Goal: Task Accomplishment & Management: Manage account settings

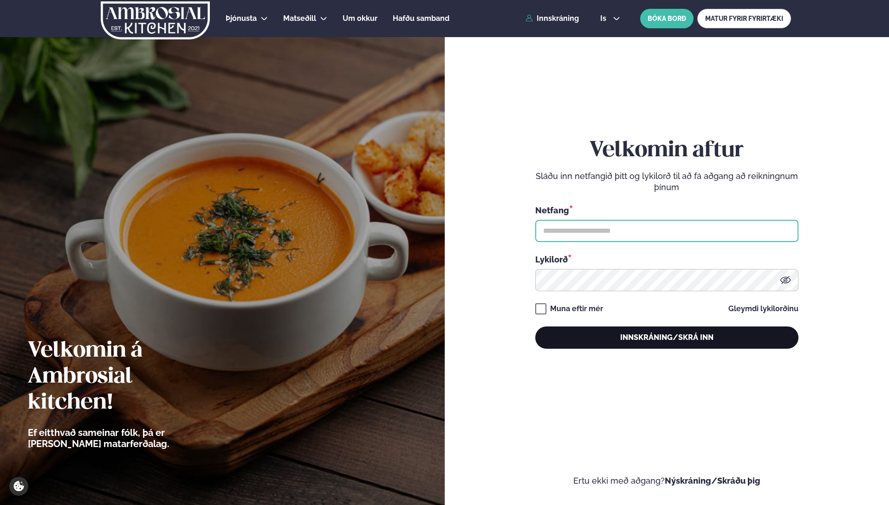
type input "**********"
click at [665, 336] on button "Innskráning/Skrá inn" at bounding box center [666, 338] width 263 height 22
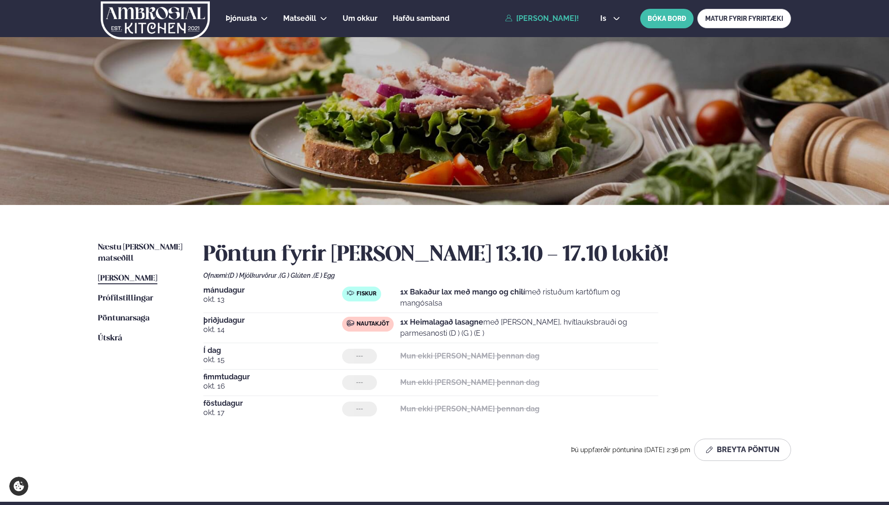
click at [148, 275] on span "[PERSON_NAME]" at bounding box center [127, 279] width 59 height 8
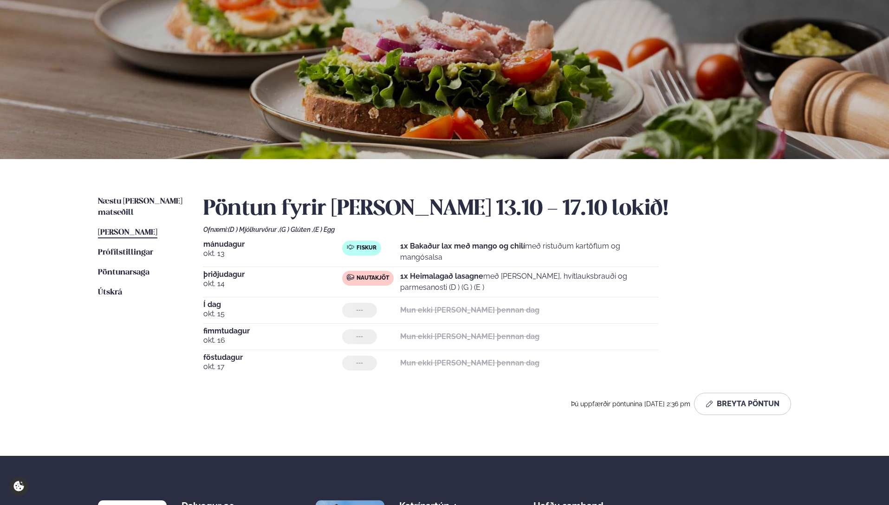
scroll to position [46, 0]
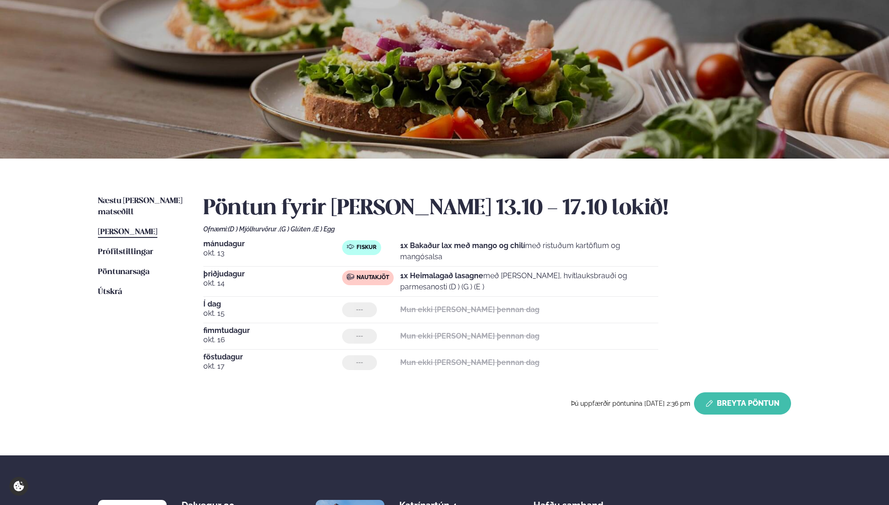
click at [734, 400] on button "Breyta Pöntun" at bounding box center [742, 404] width 97 height 22
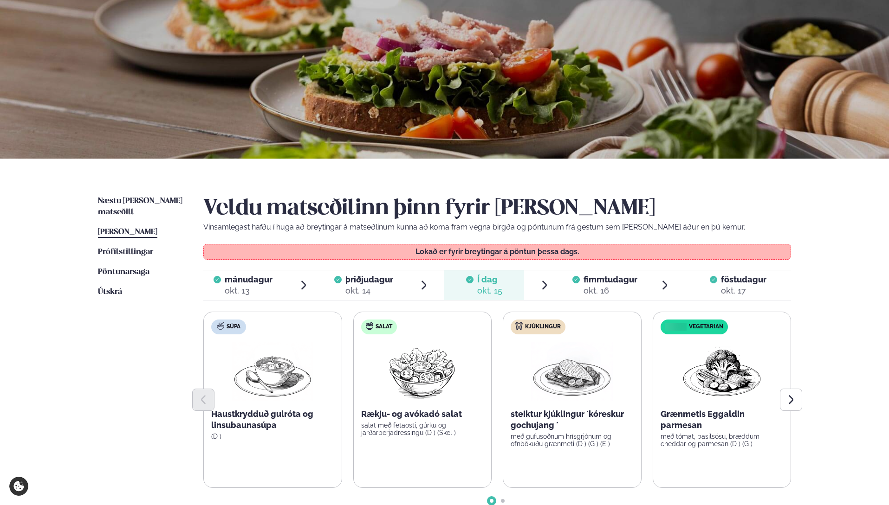
click at [588, 286] on div "okt. 16" at bounding box center [610, 290] width 54 height 11
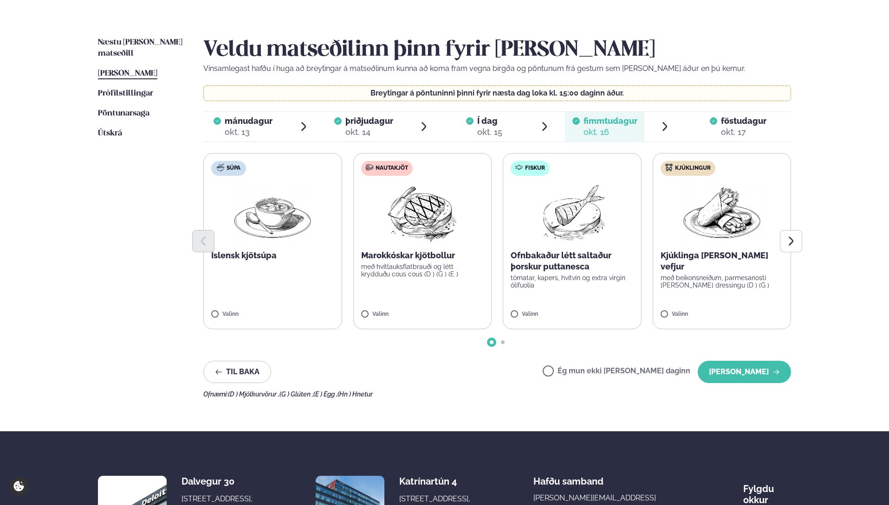
scroll to position [232, 0]
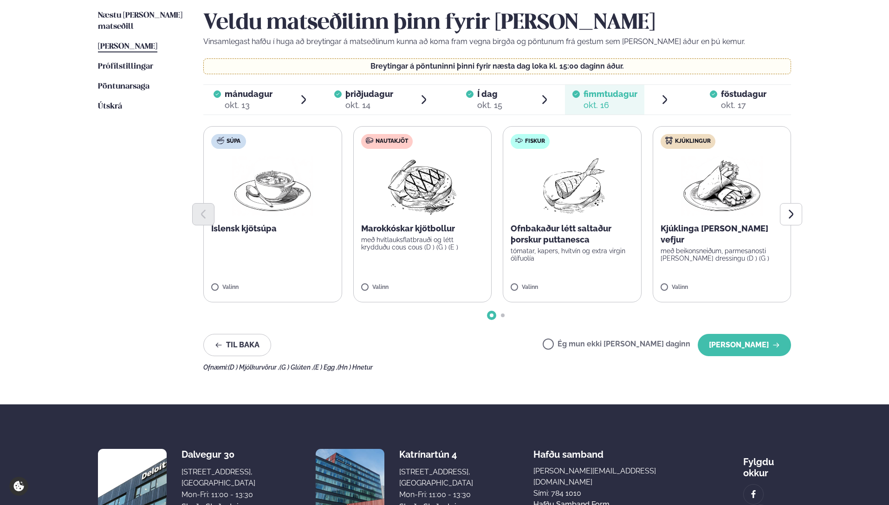
click at [573, 187] on img at bounding box center [572, 185] width 82 height 59
click at [737, 346] on button "[PERSON_NAME]" at bounding box center [744, 345] width 93 height 22
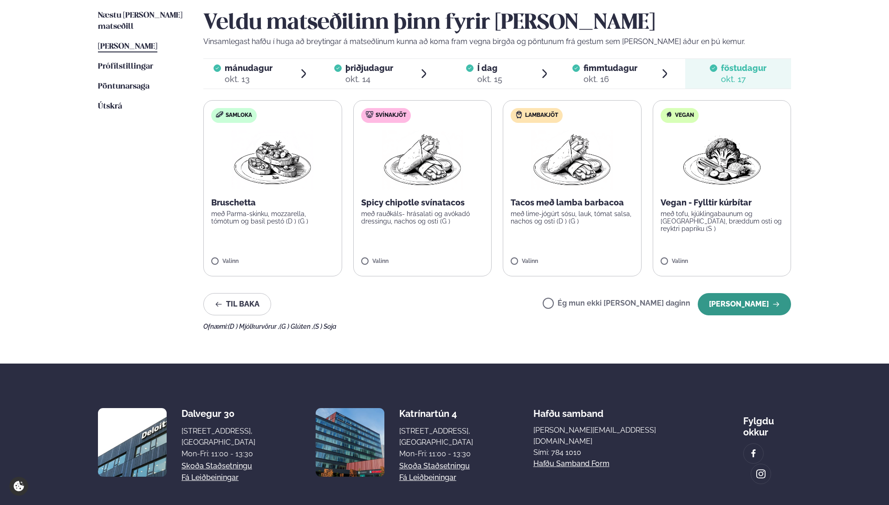
click at [747, 310] on button "[PERSON_NAME]" at bounding box center [744, 304] width 93 height 22
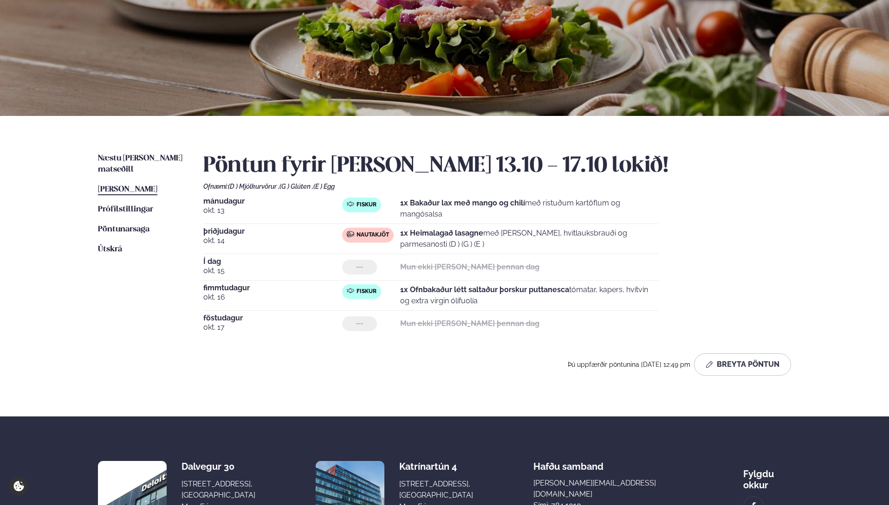
scroll to position [0, 0]
